Goal: Ask a question

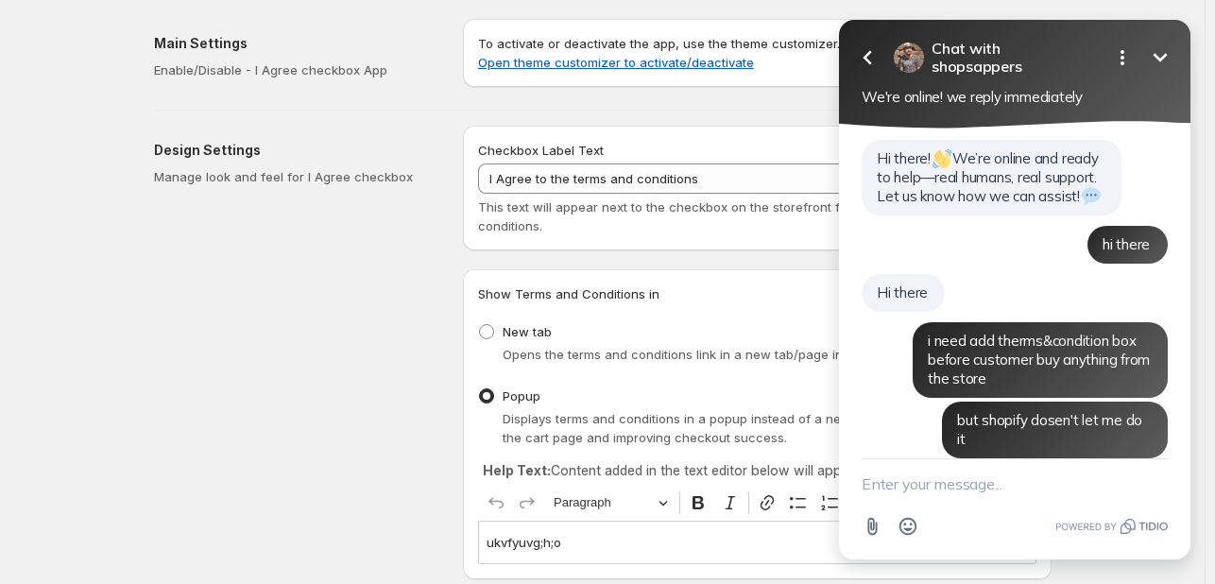
scroll to position [5422, 0]
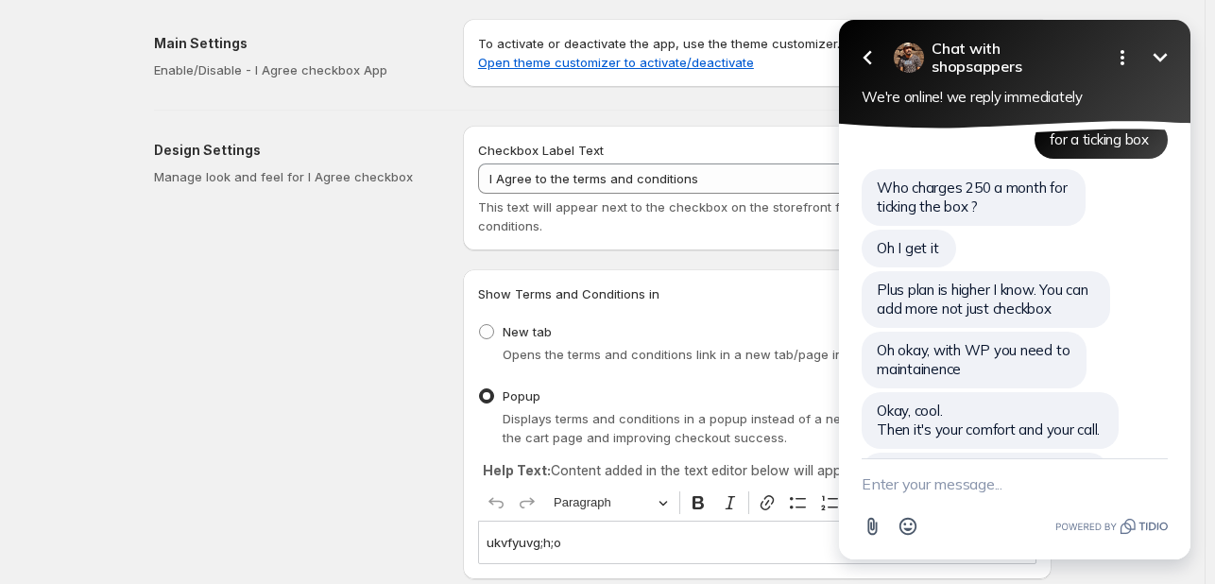
click at [885, 481] on textarea "New message" at bounding box center [1014, 483] width 306 height 49
type textarea "i found the way"
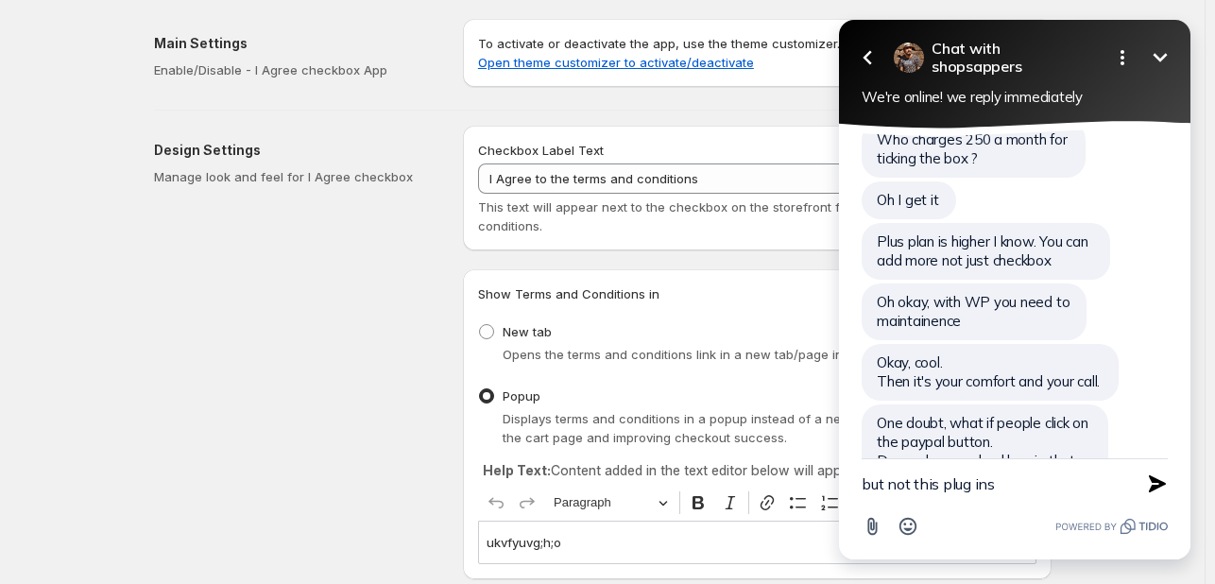
type textarea "but not this plug ins"
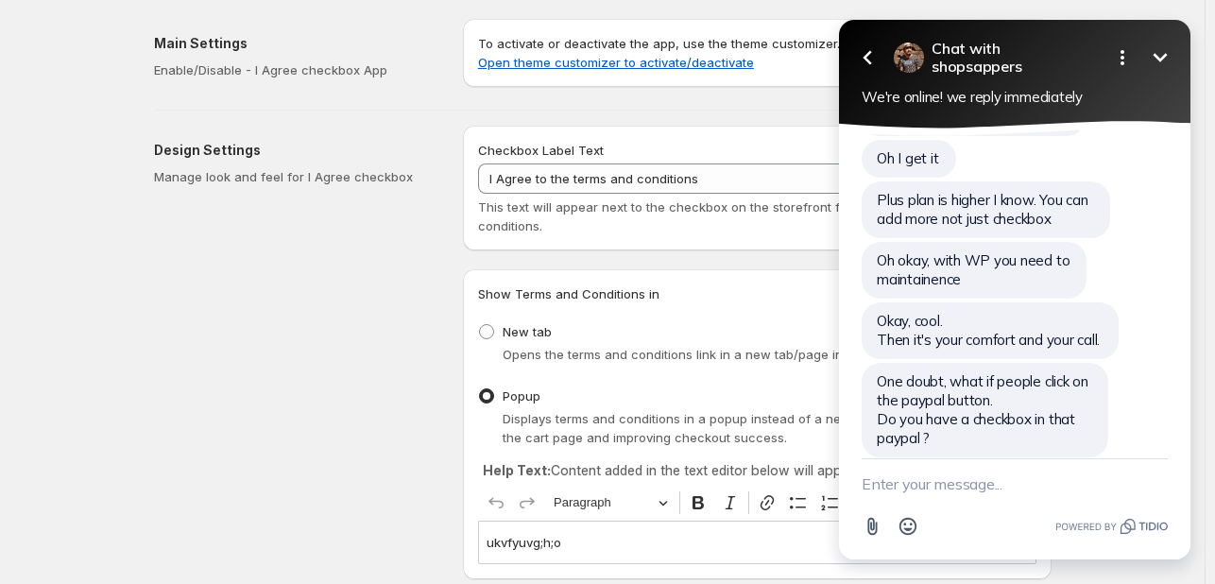
click at [915, 61] on div at bounding box center [909, 58] width 30 height 30
click at [974, 486] on textarea "New message" at bounding box center [1014, 483] width 306 height 49
type textarea "therms and condition pro"
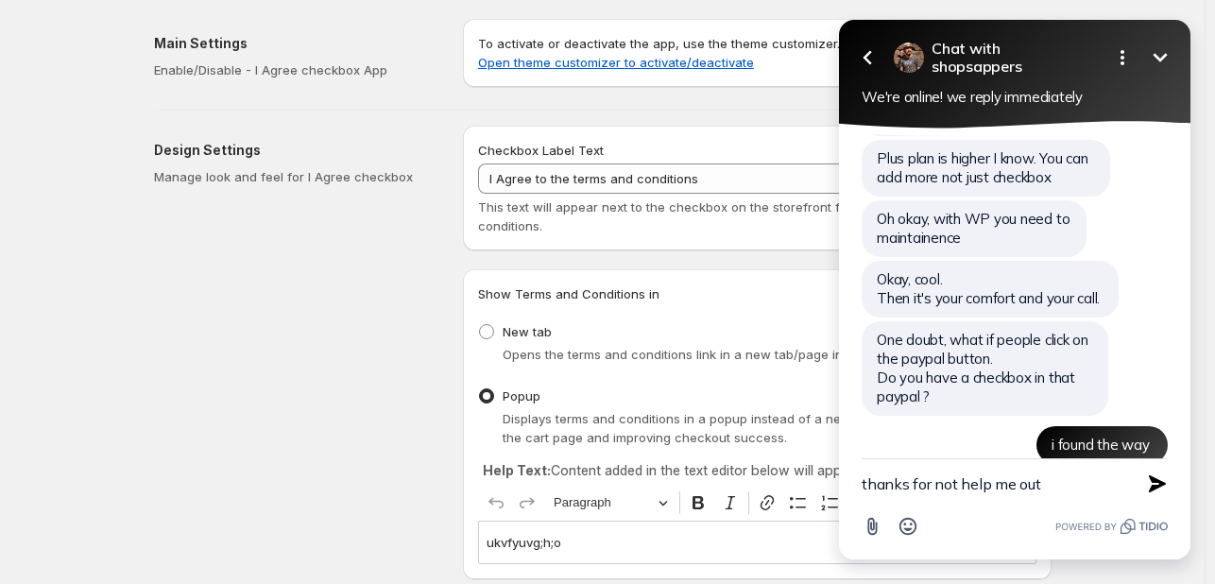
type textarea "thanks for not help me out"
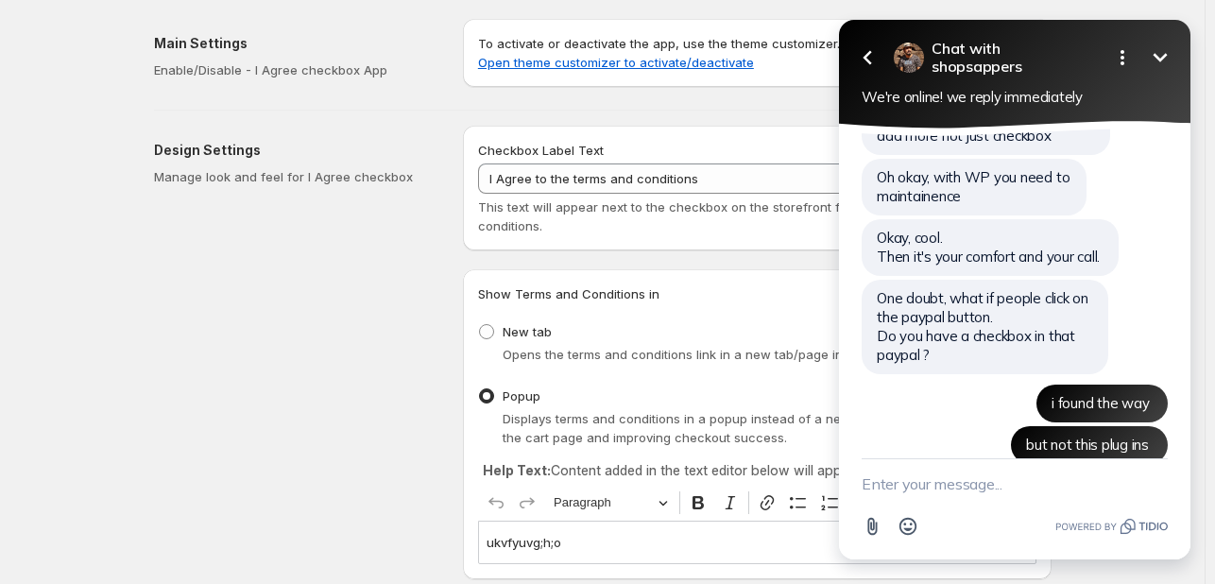
click at [1151, 66] on icon "Minimize" at bounding box center [1160, 57] width 23 height 23
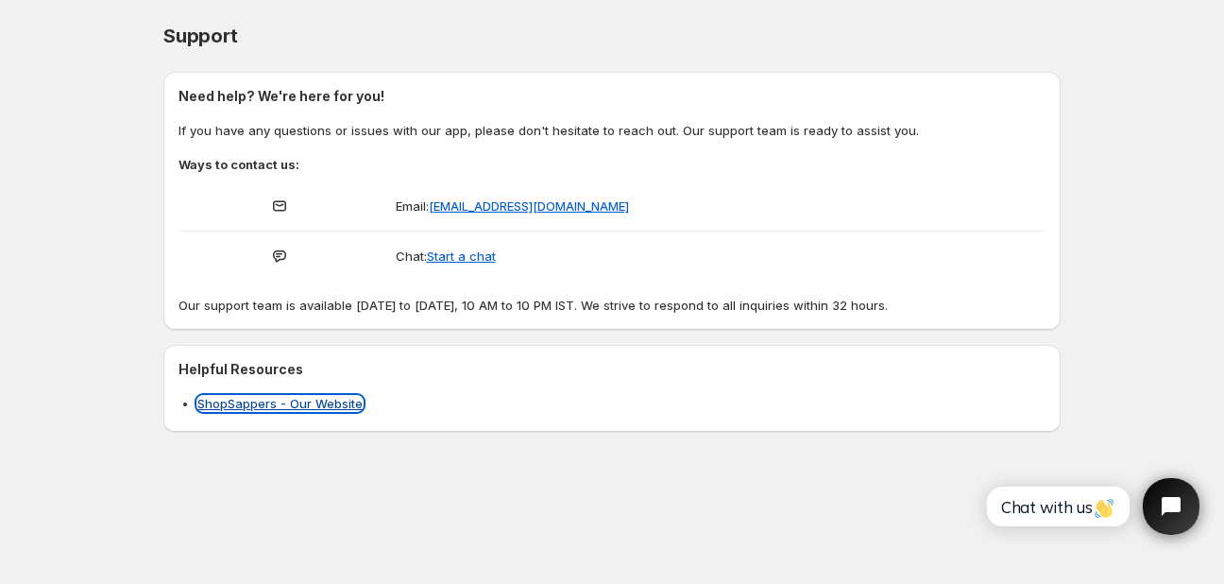
click at [253, 405] on link "ShopSappers - Our Website" at bounding box center [279, 403] width 165 height 15
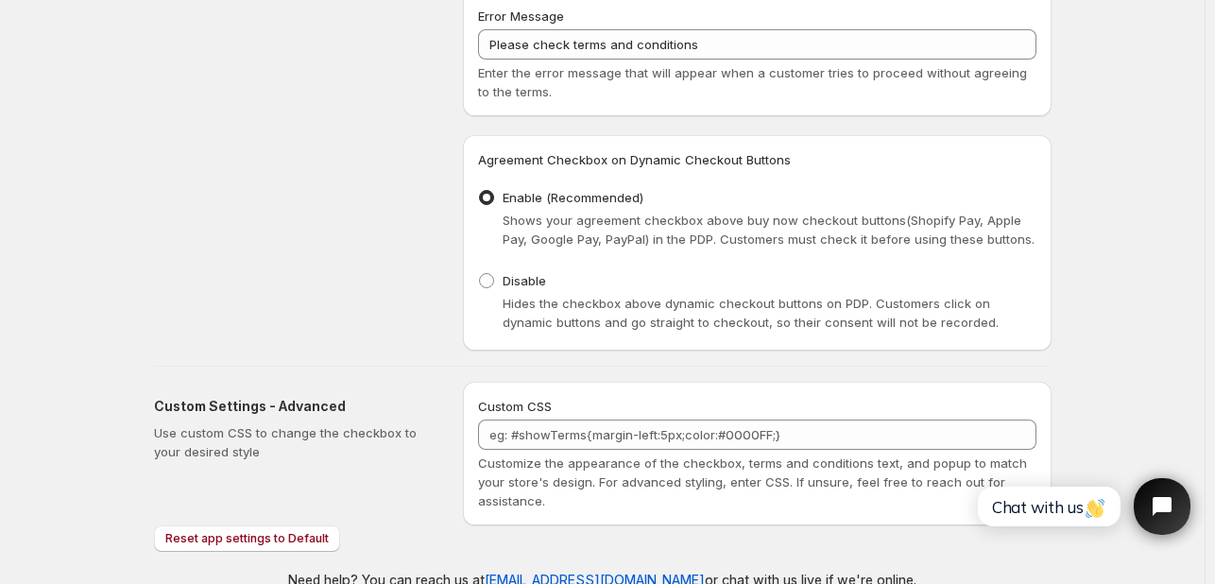
scroll to position [1020, 0]
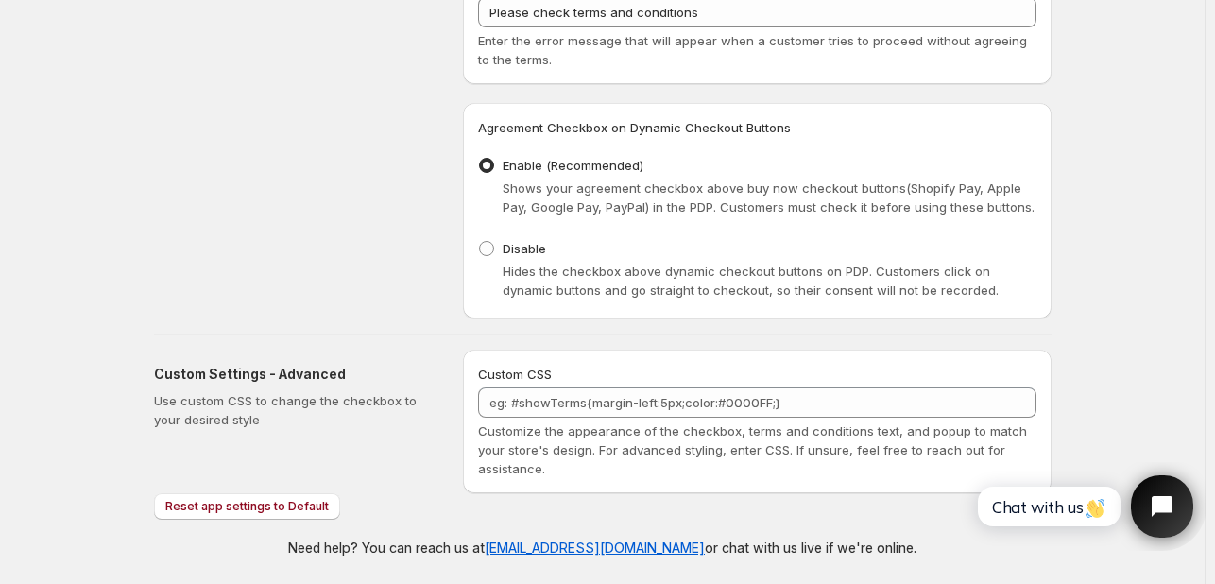
click at [1165, 515] on icon "Open chat widget" at bounding box center [1172, 506] width 29 height 29
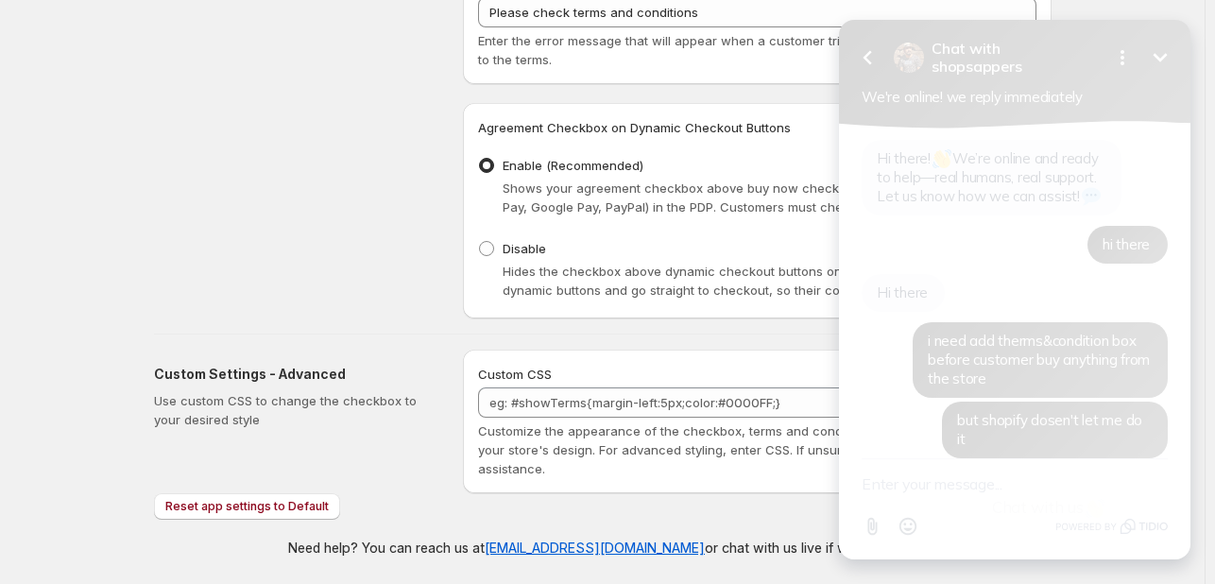
scroll to position [5595, 0]
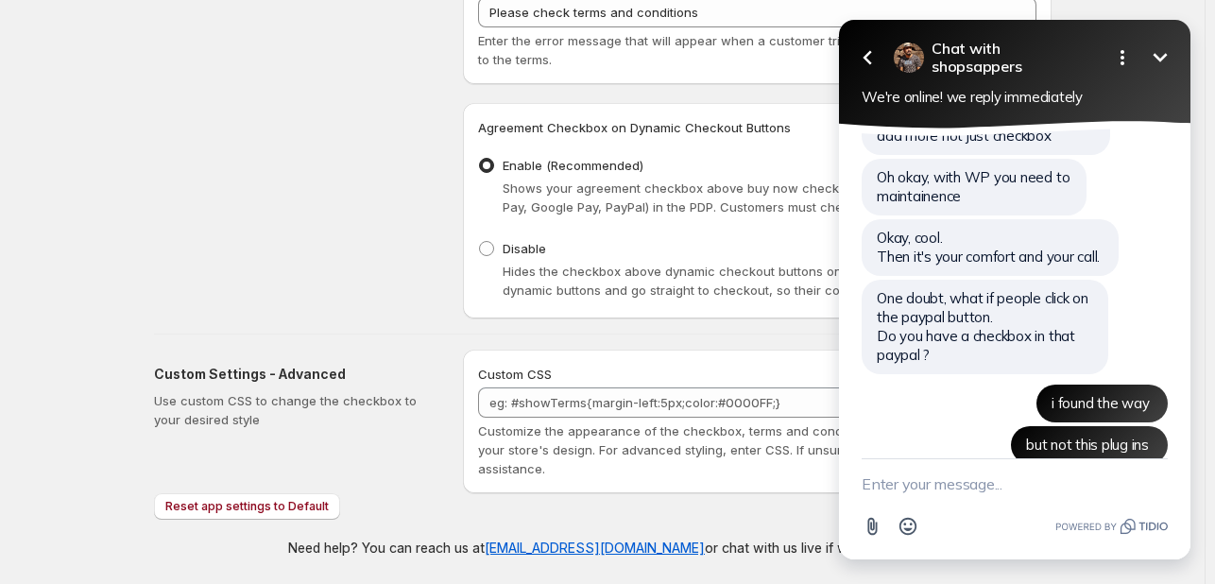
click at [1087, 485] on textarea "New message" at bounding box center [1014, 483] width 306 height 49
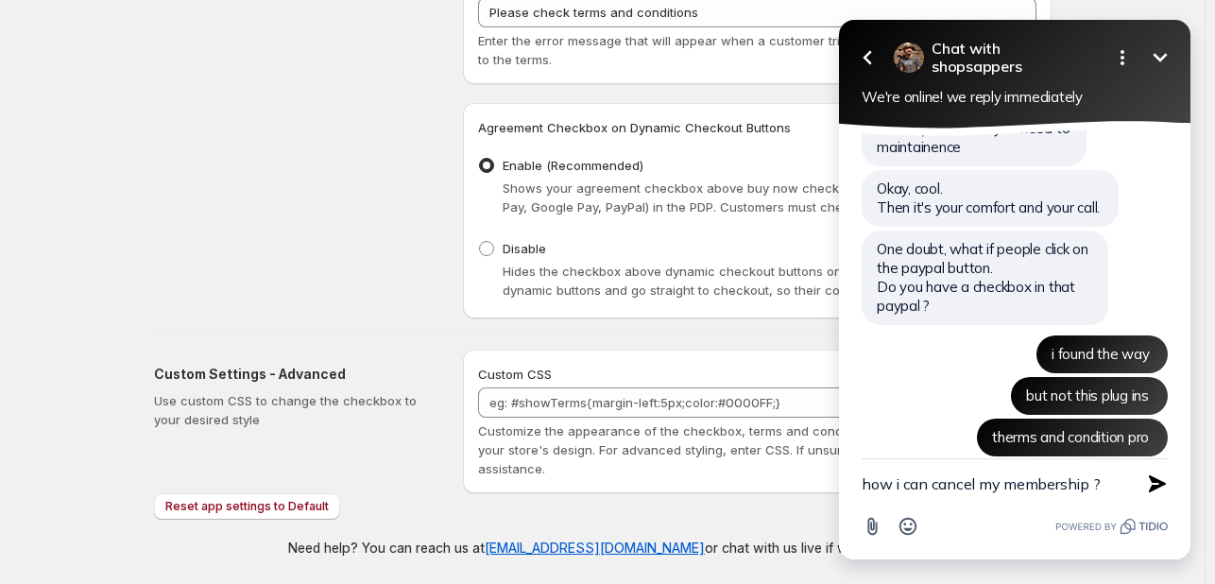
type textarea "how i can cancel my membership ?"
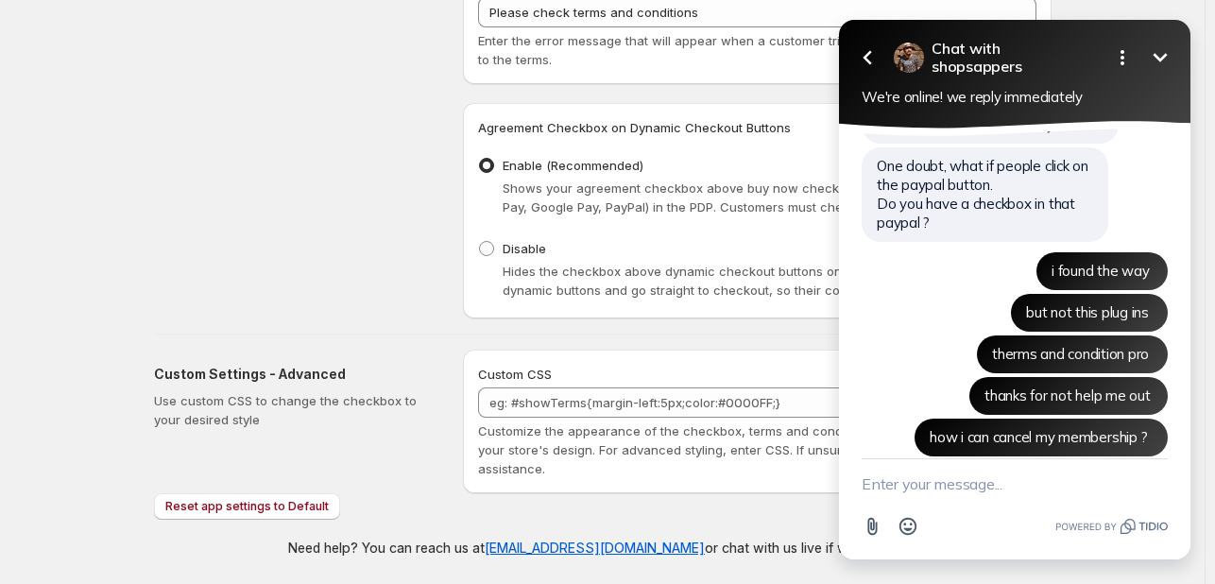
scroll to position [5686, 0]
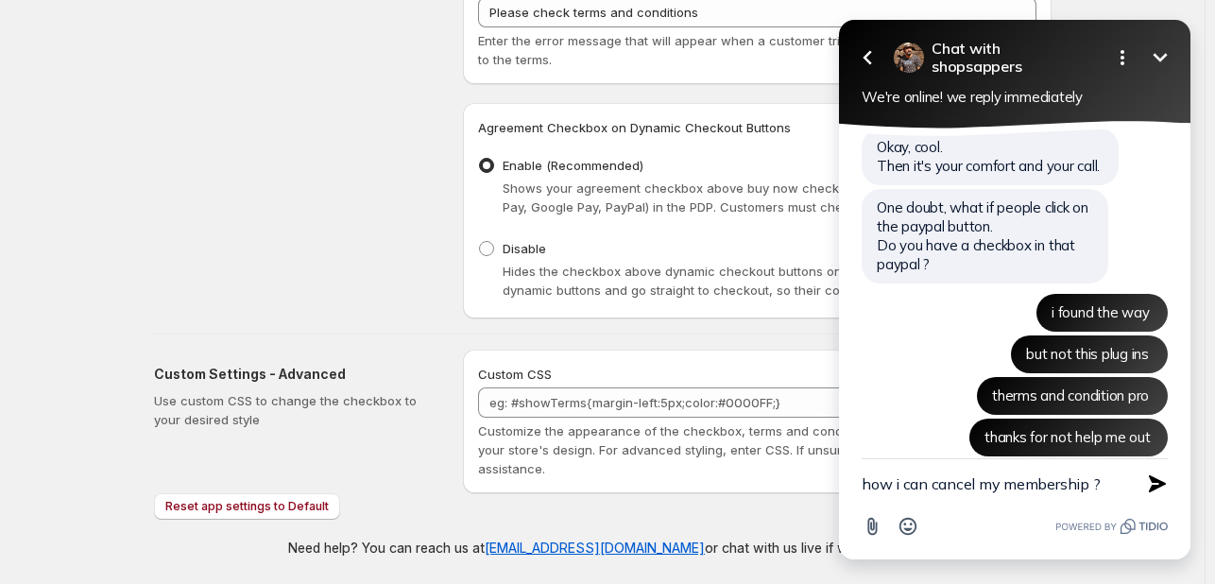
type textarea "how i can cancel my membership ?"
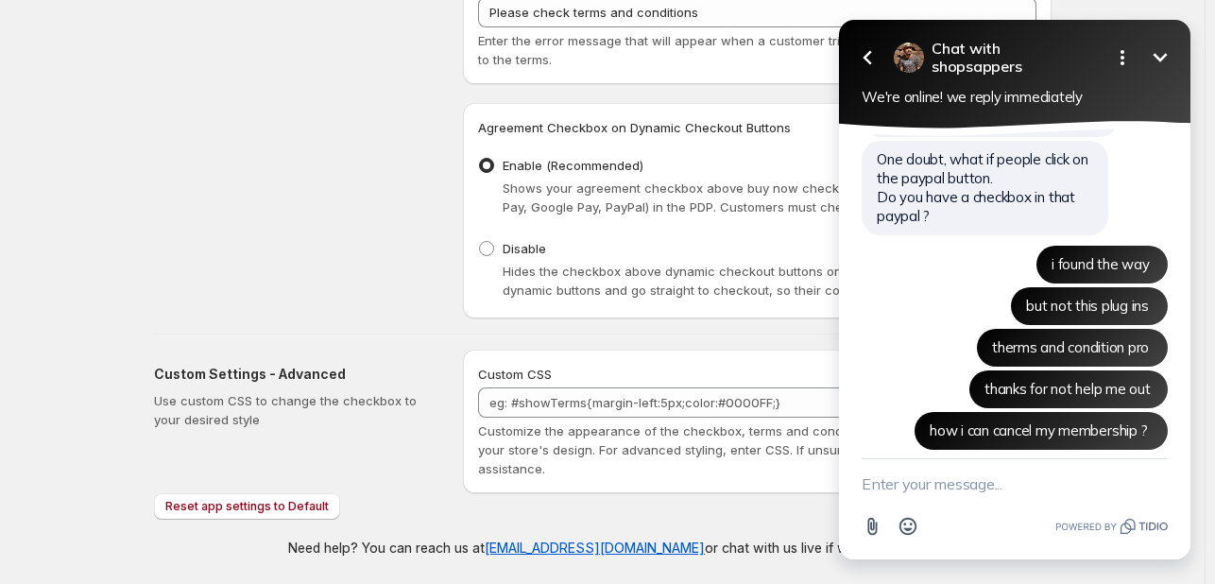
scroll to position [5781, 0]
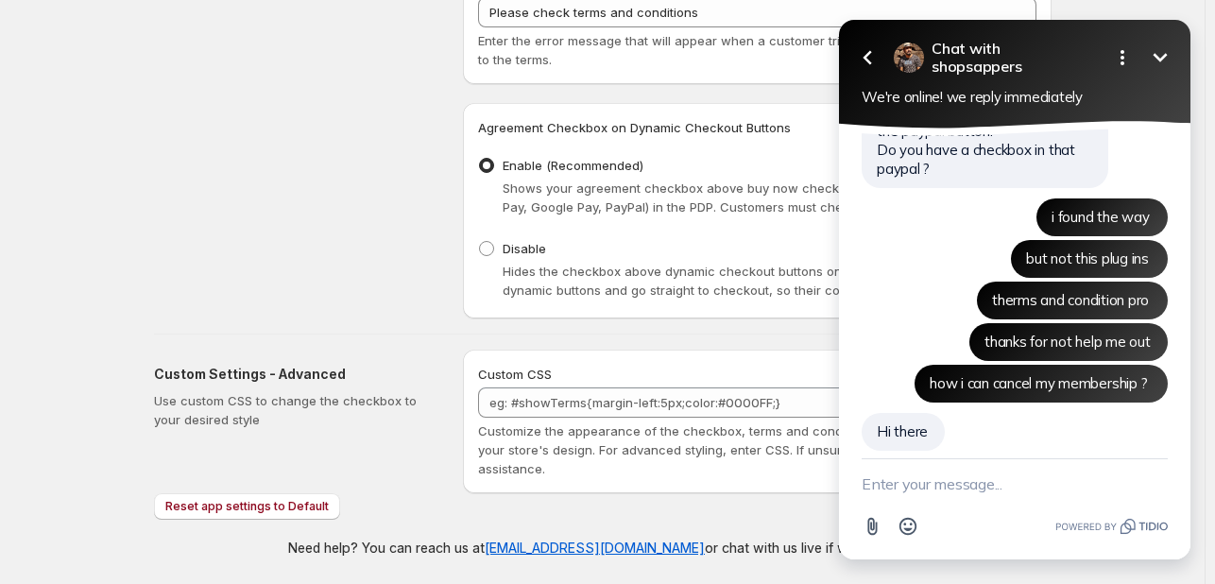
click at [1155, 69] on button "Minimize" at bounding box center [1160, 58] width 38 height 38
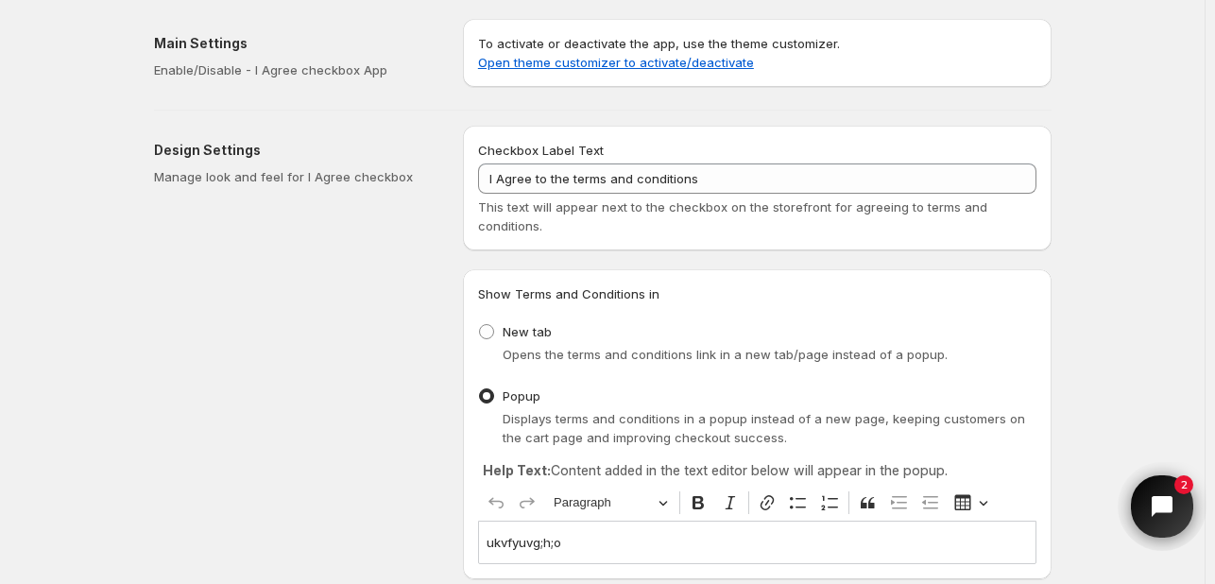
click at [1167, 522] on button "Open chat widget" at bounding box center [1162, 506] width 62 height 62
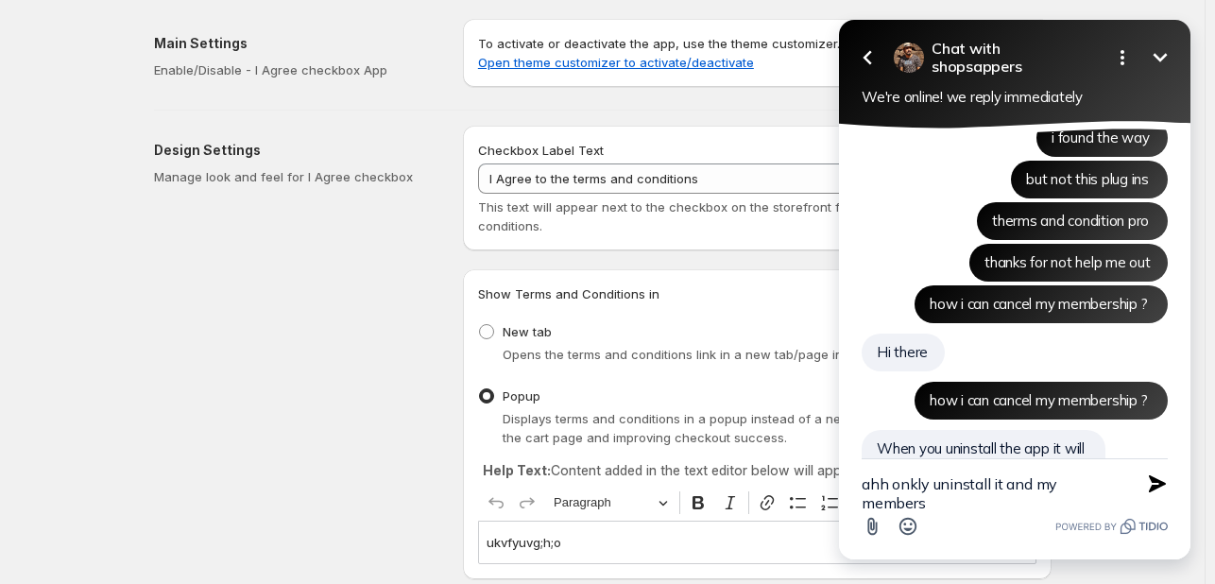
scroll to position [5862, 0]
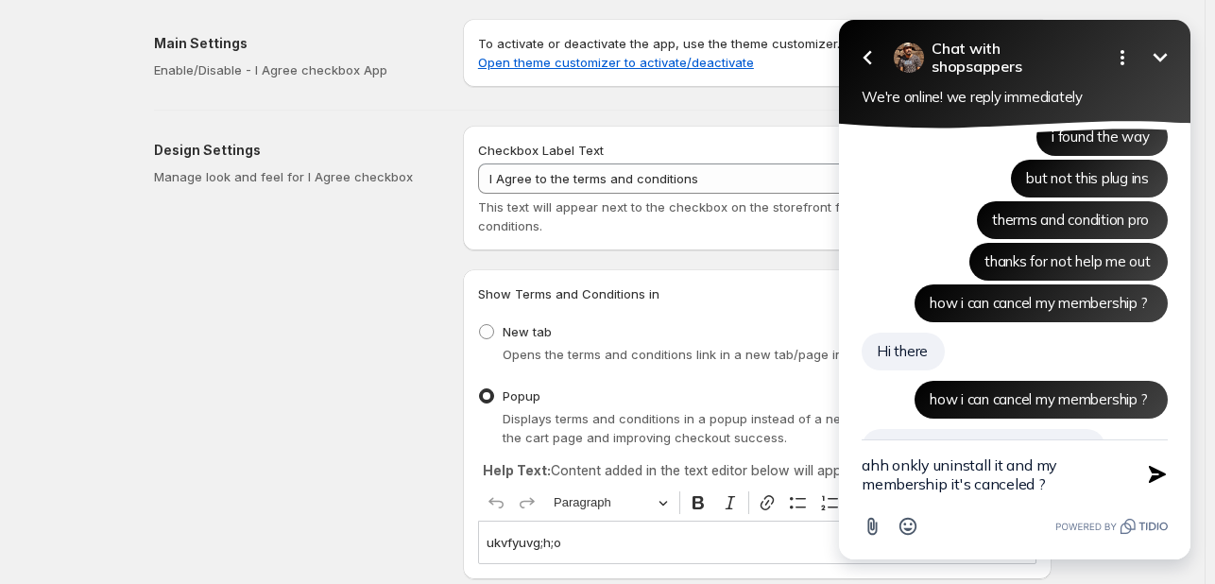
type textarea "ahh onkly uninstall it and my membership it's canceled ?"
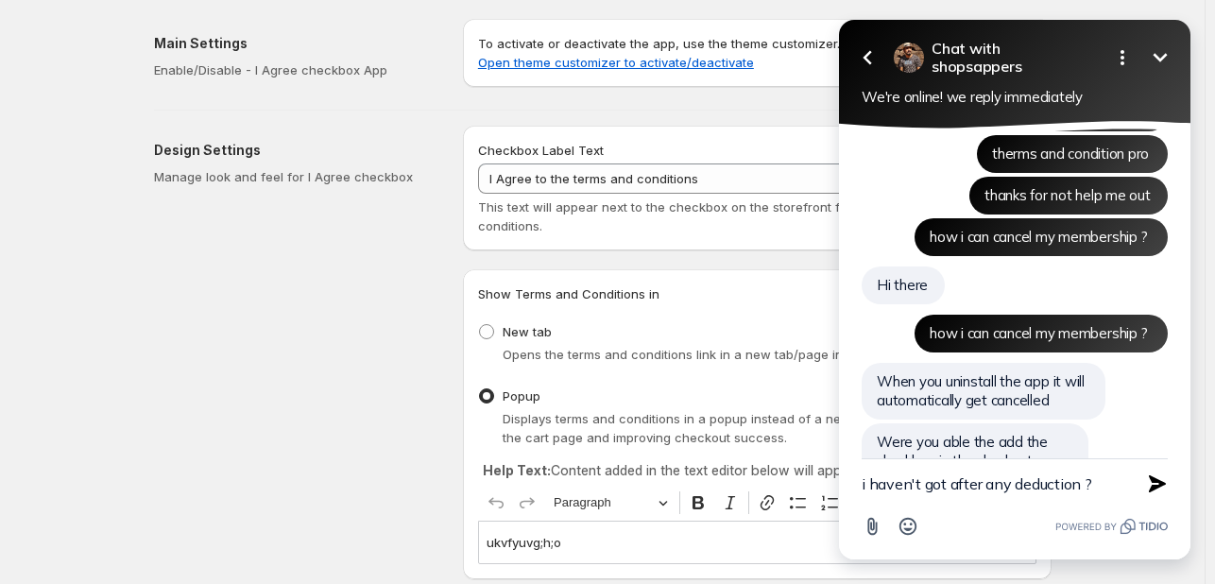
type textarea "i haven't got after any deduction ?"
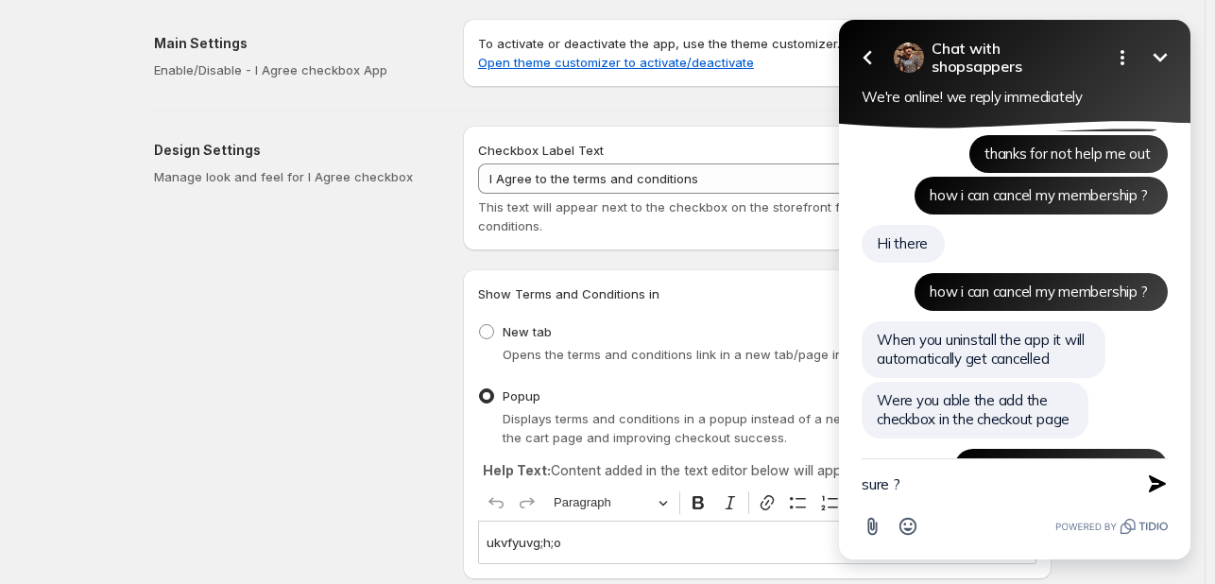
type textarea "sure ?"
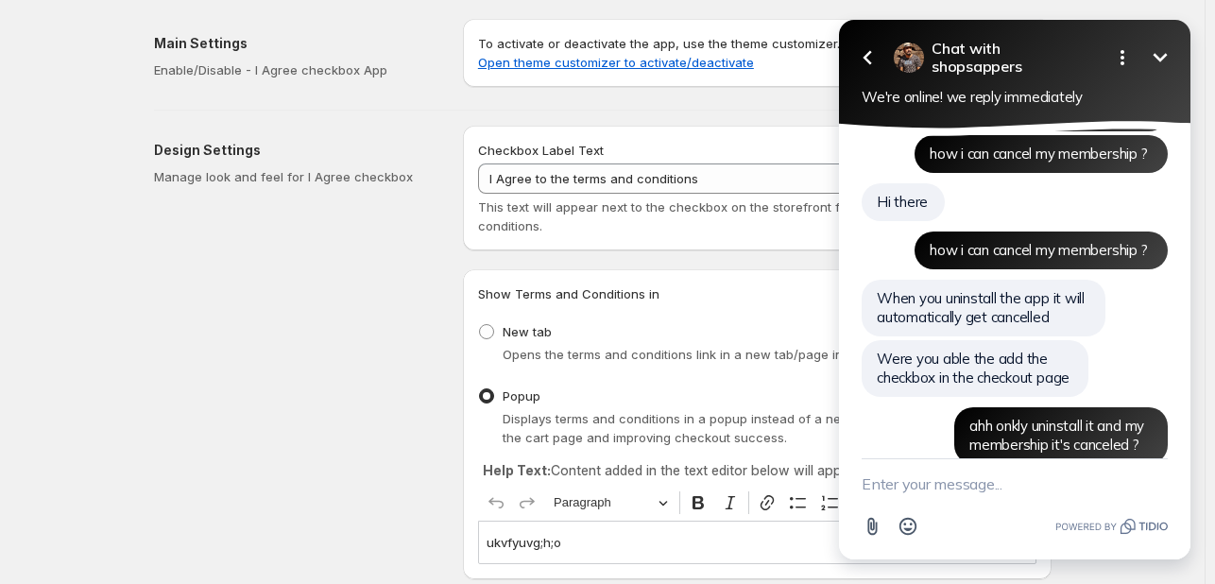
click at [1160, 39] on button "Minimize" at bounding box center [1160, 58] width 38 height 38
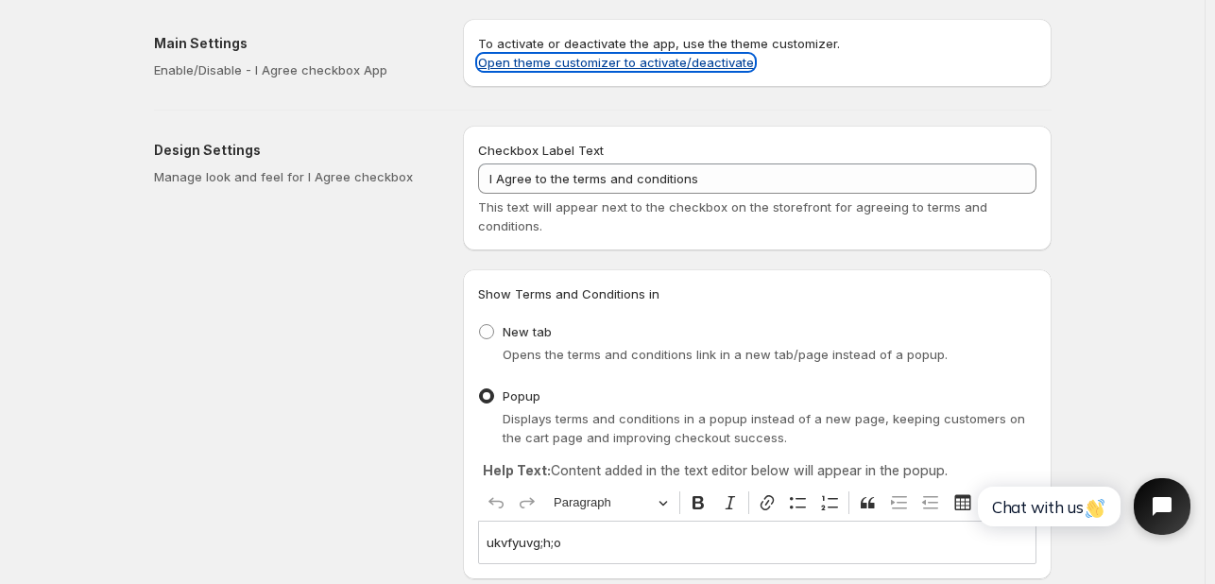
click at [718, 65] on link "Open theme customizer to activate/deactivate" at bounding box center [616, 62] width 276 height 15
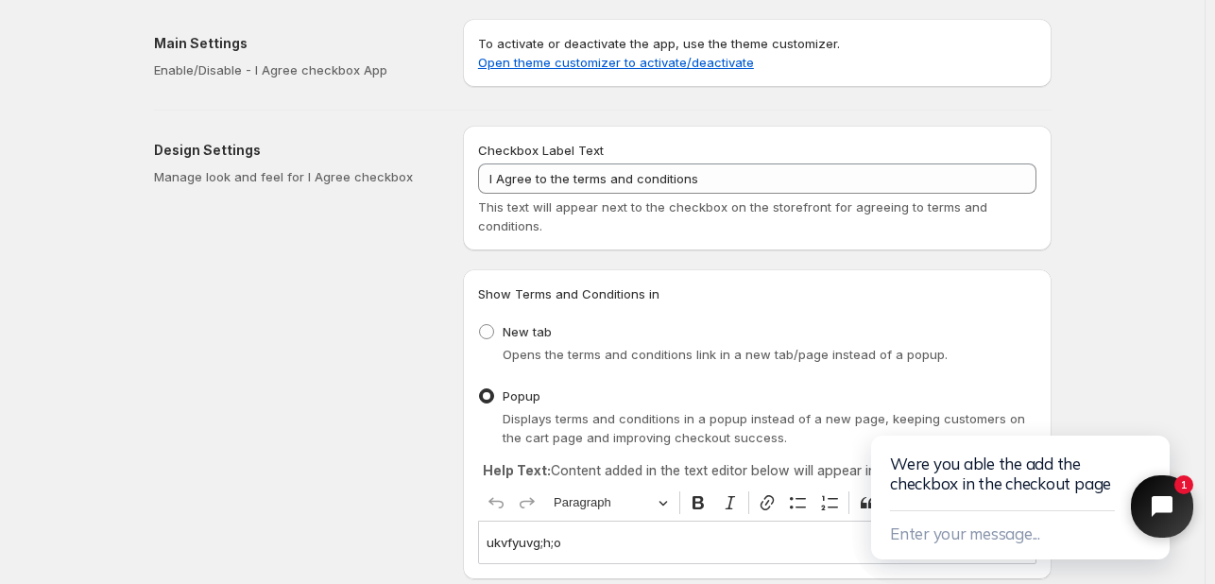
click at [1167, 511] on icon "Close chat widget" at bounding box center [1172, 506] width 17 height 17
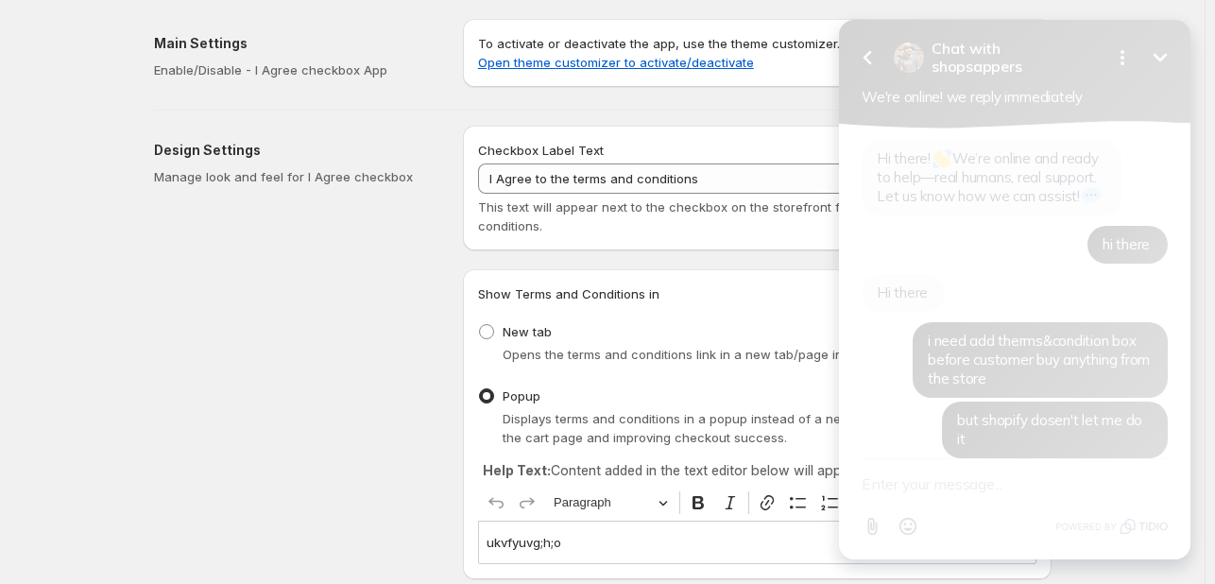
scroll to position [6079, 0]
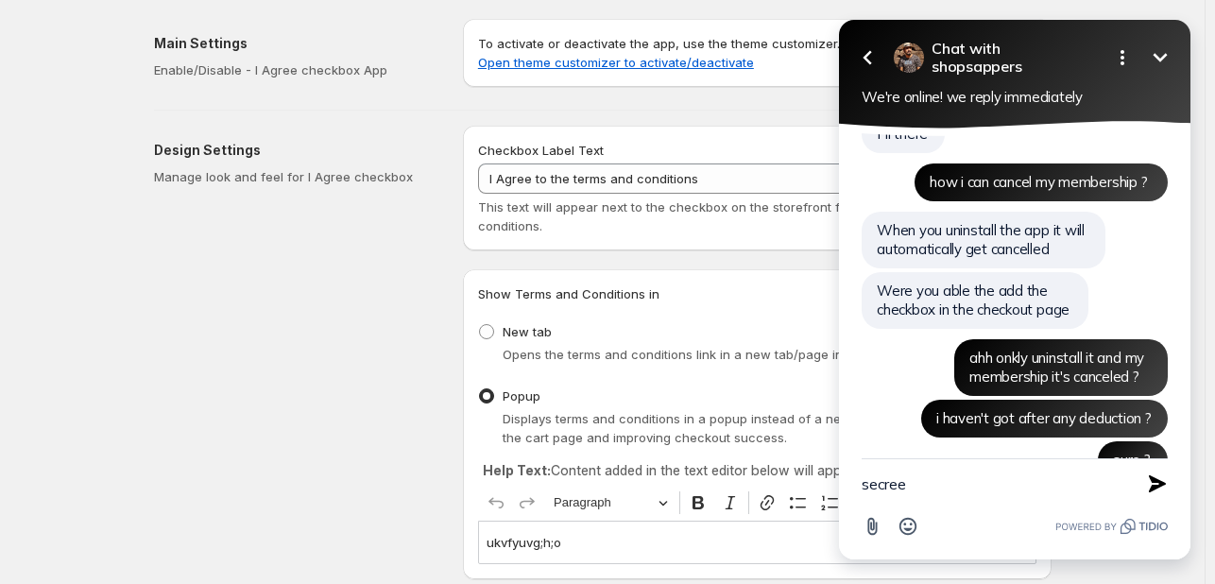
type textarea "secreet"
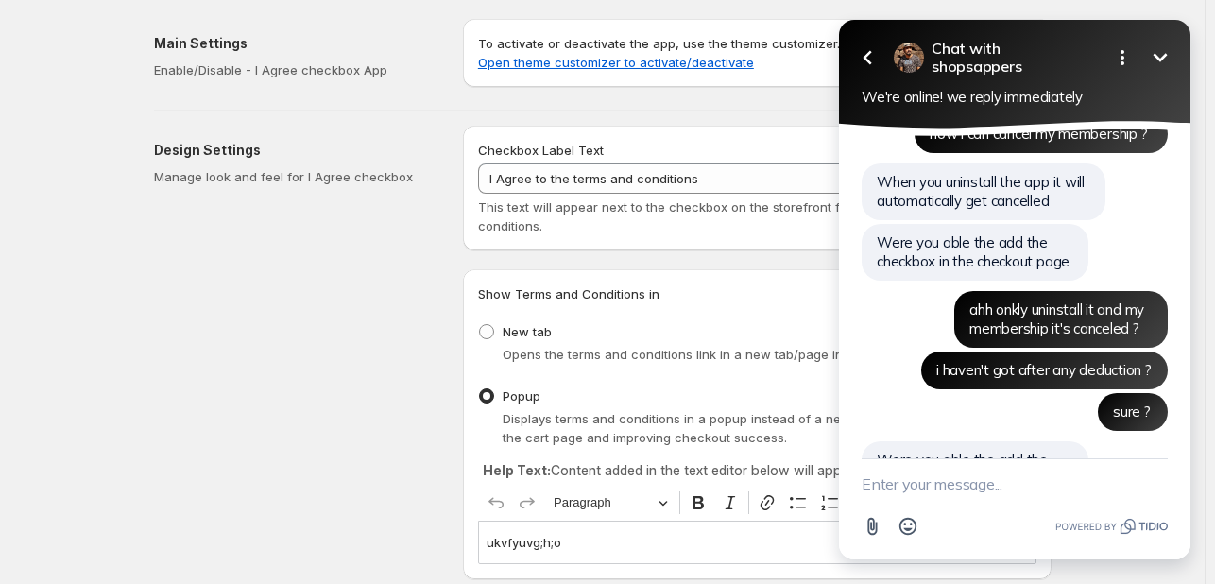
click at [1156, 60] on icon "Minimize" at bounding box center [1160, 57] width 23 height 23
